Goal: Find specific page/section

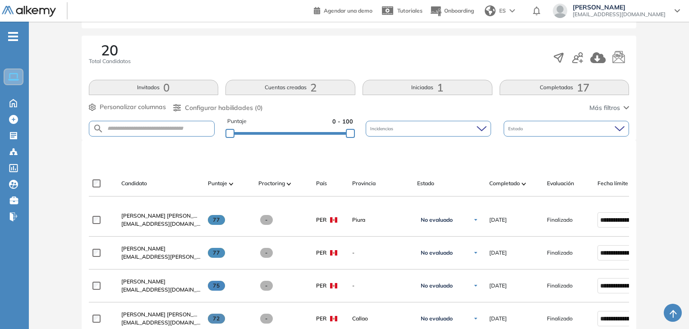
scroll to position [135, 0]
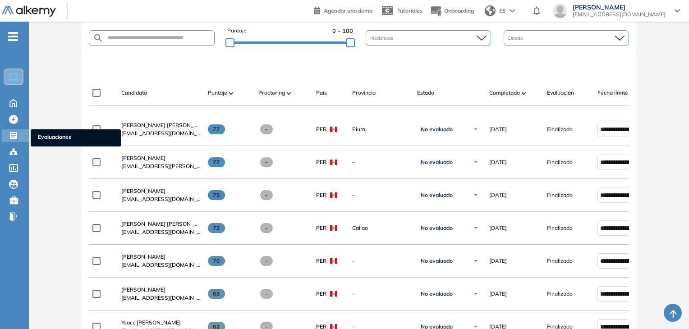
click at [16, 133] on icon at bounding box center [13, 135] width 7 height 7
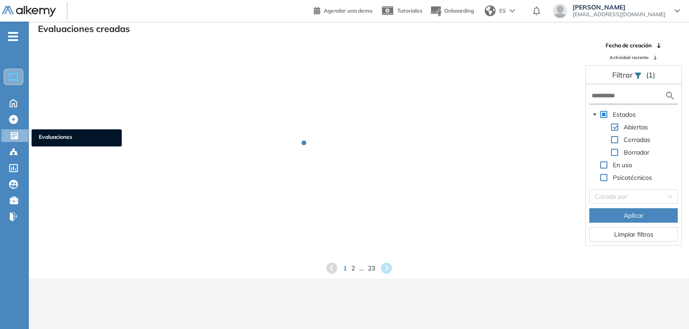
scroll to position [22, 0]
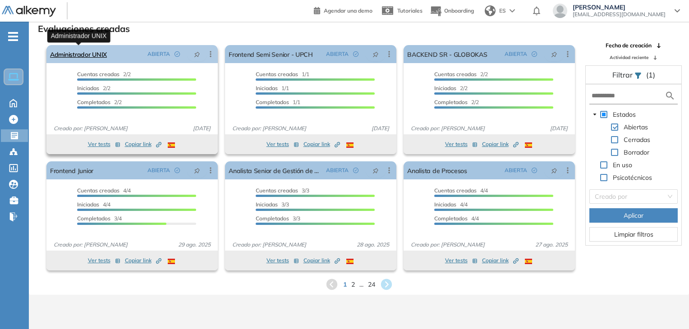
click at [84, 54] on link "Administrador UNIX" at bounding box center [78, 54] width 57 height 18
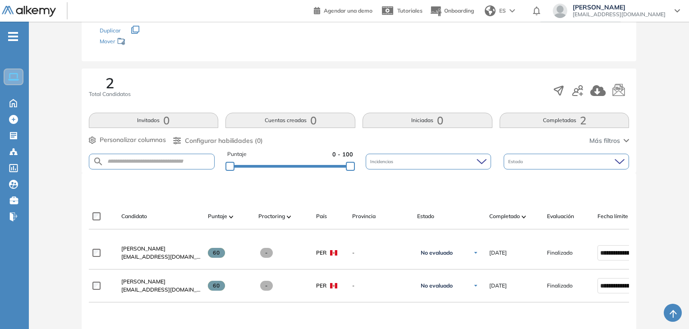
scroll to position [147, 0]
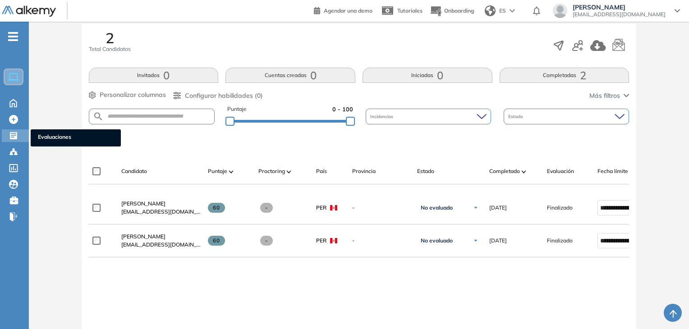
click at [14, 132] on icon at bounding box center [13, 135] width 9 height 9
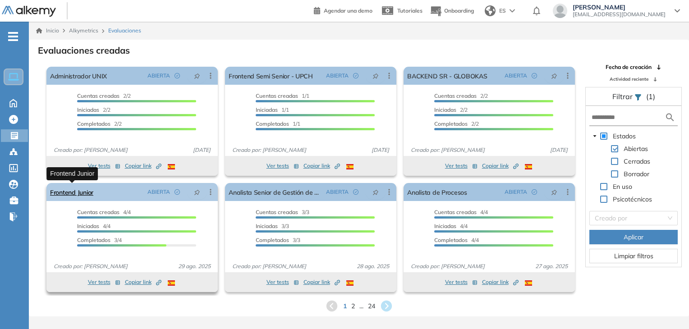
click at [89, 195] on link "Frontend Junior" at bounding box center [71, 192] width 43 height 18
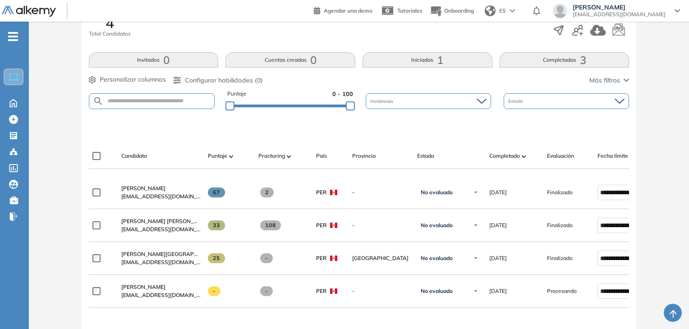
scroll to position [147, 0]
